Goal: Transaction & Acquisition: Subscribe to service/newsletter

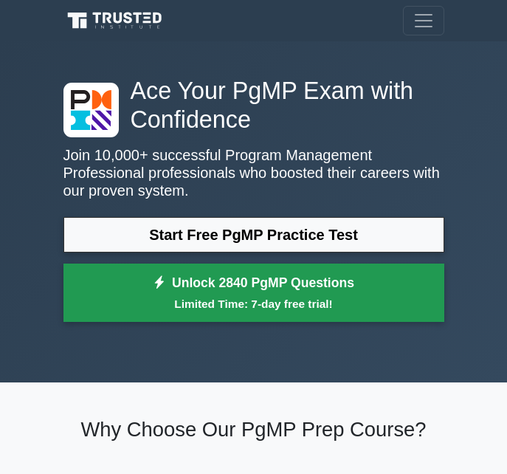
click at [261, 280] on link "Unlock 2840 PgMP Questions Limited Time: 7-day free trial!" at bounding box center [253, 292] width 381 height 59
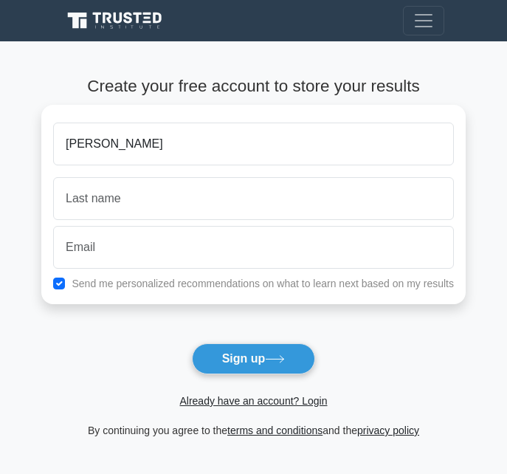
type input "andrew"
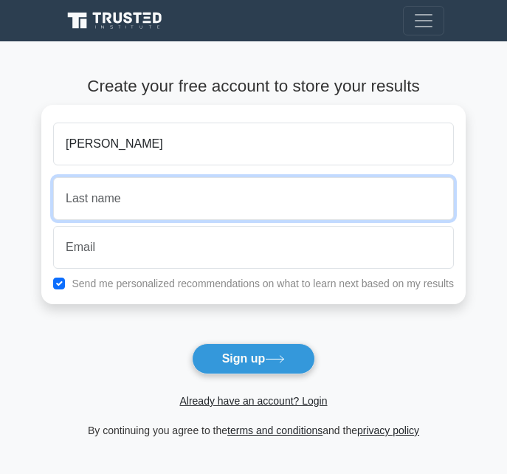
click at [135, 207] on input "text" at bounding box center [253, 198] width 401 height 43
type input "magara"
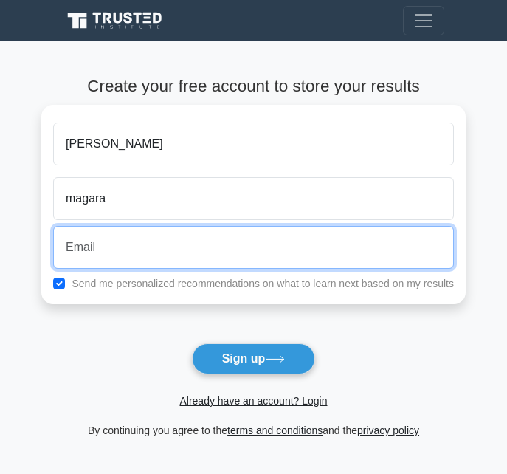
click at [120, 251] on input "email" at bounding box center [253, 247] width 401 height 43
type input "andrewmagara503@gmail.com"
click at [192, 343] on button "Sign up" at bounding box center [254, 358] width 124 height 31
